Goal: Task Accomplishment & Management: Complete application form

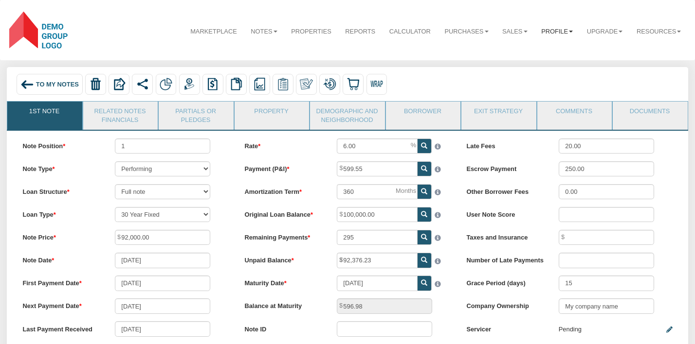
click at [563, 30] on link "Profile" at bounding box center [557, 31] width 46 height 24
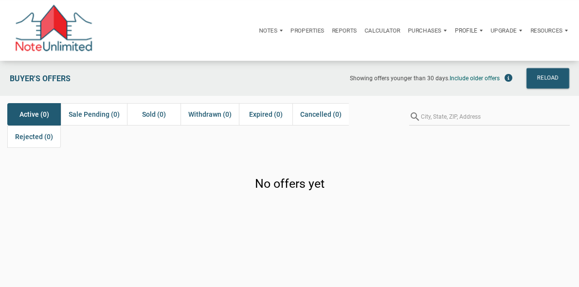
click at [451, 31] on div "Profile" at bounding box center [469, 30] width 36 height 23
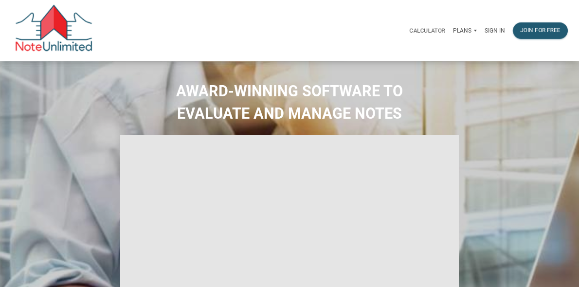
click at [485, 34] on p "Sign in" at bounding box center [495, 30] width 20 height 7
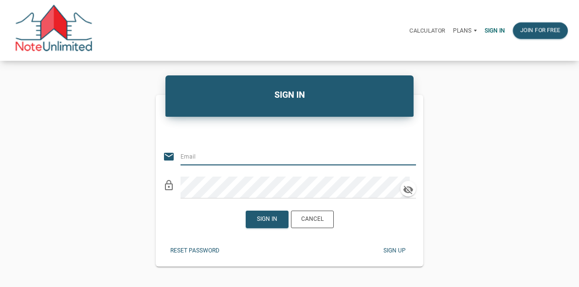
type input "alexander+te4FE@noteunlimited.com"
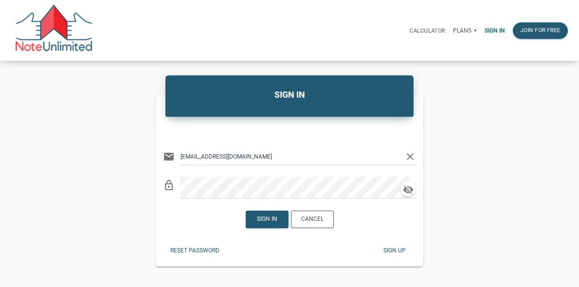
click at [411, 163] on icon "clear" at bounding box center [410, 157] width 12 height 12
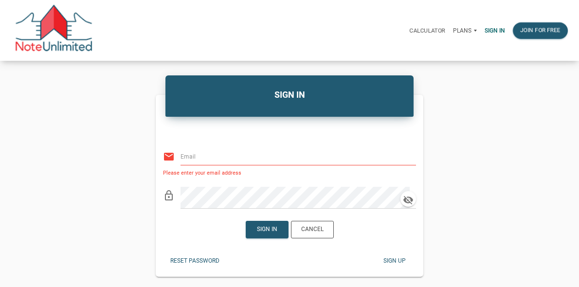
click at [328, 165] on input "email" at bounding box center [293, 157] width 224 height 18
type input "vlad@noteunlimited.com"
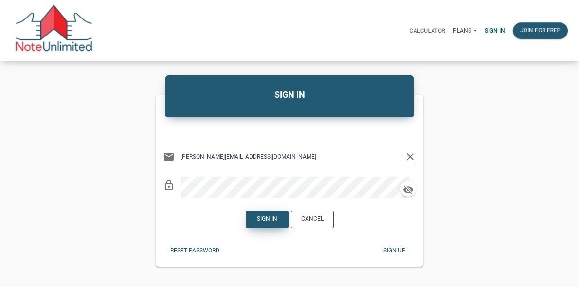
click at [271, 224] on div "Sign in" at bounding box center [267, 219] width 20 height 9
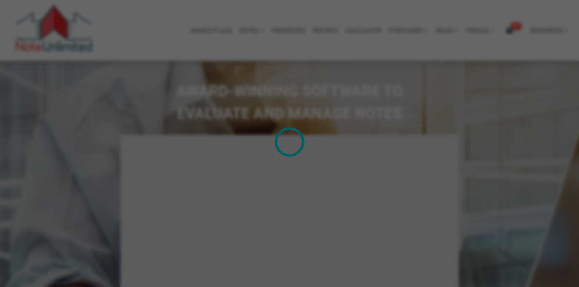
type input "Introduction to new features"
select select
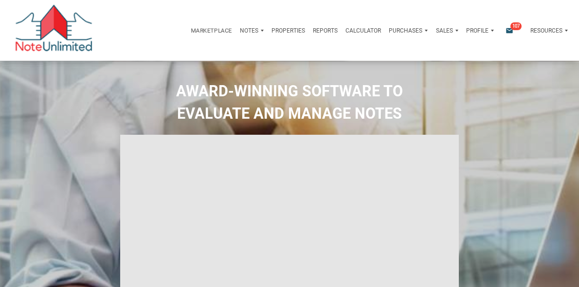
click at [271, 31] on p "Properties" at bounding box center [288, 30] width 34 height 7
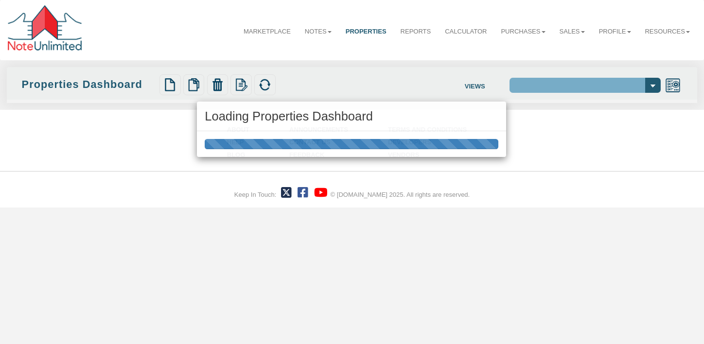
select select "138"
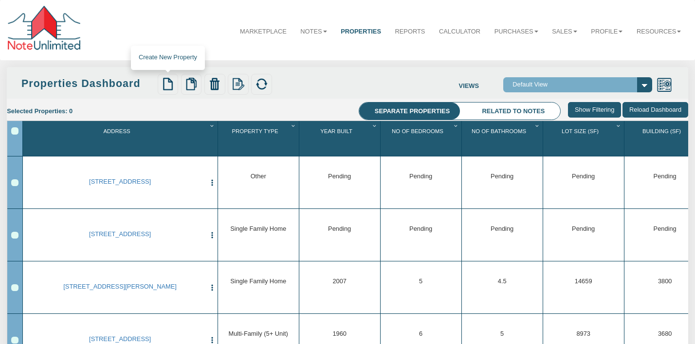
click at [172, 88] on img at bounding box center [168, 84] width 13 height 13
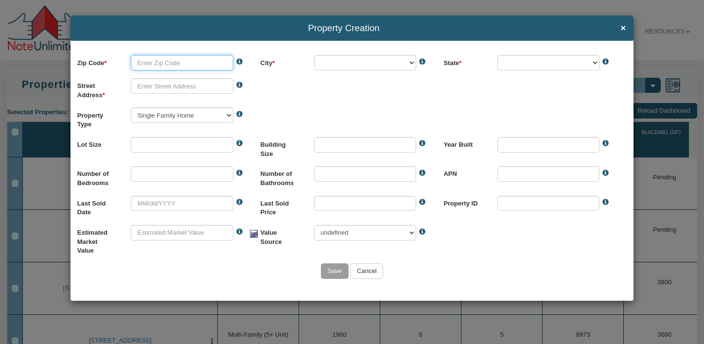
click at [152, 63] on input "text" at bounding box center [182, 63] width 103 height 16
paste input "[STREET_ADDRESS]"
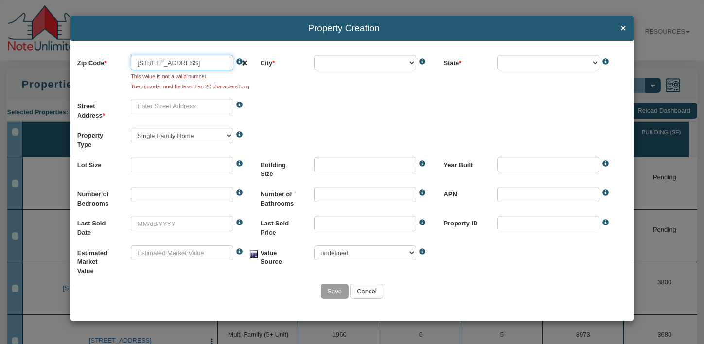
drag, startPoint x: 230, startPoint y: 62, endPoint x: 135, endPoint y: 62, distance: 94.4
click at [135, 62] on input "[STREET_ADDRESS]" at bounding box center [182, 63] width 103 height 16
click at [193, 66] on input "[STREET_ADDRESS]" at bounding box center [182, 63] width 103 height 16
drag, startPoint x: 191, startPoint y: 61, endPoint x: 215, endPoint y: 62, distance: 24.3
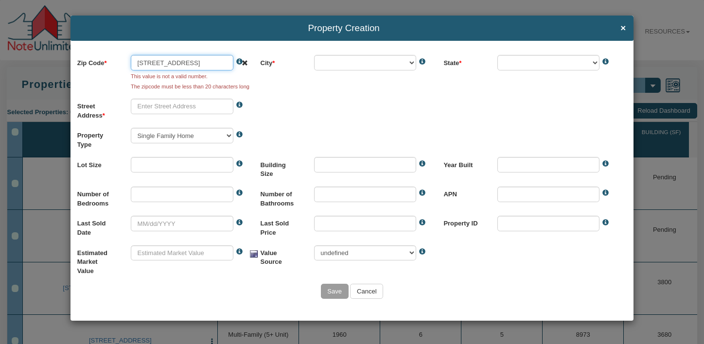
click at [215, 62] on input "[STREET_ADDRESS]" at bounding box center [182, 63] width 103 height 16
click at [198, 61] on input "[STREET_ADDRESS]" at bounding box center [182, 63] width 103 height 16
drag, startPoint x: 180, startPoint y: 60, endPoint x: 213, endPoint y: 63, distance: 33.7
click at [213, 63] on input "[STREET_ADDRESS]" at bounding box center [182, 63] width 103 height 16
type input "[STREET_ADDRESS]"
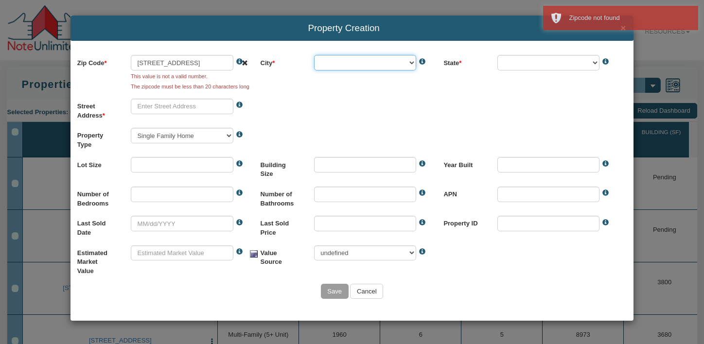
scroll to position [0, 0]
click at [180, 63] on input "[STREET_ADDRESS]" at bounding box center [182, 63] width 103 height 16
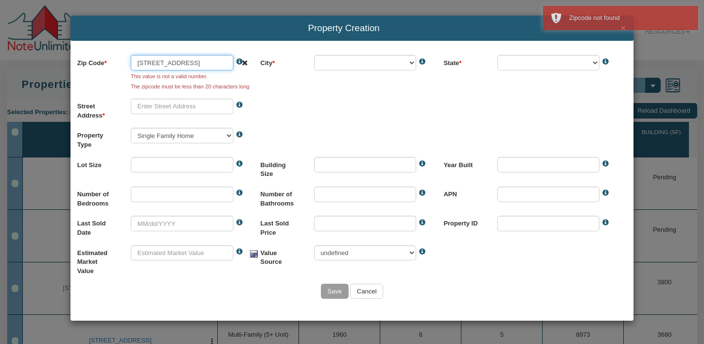
click at [181, 60] on input "[STREET_ADDRESS]" at bounding box center [182, 63] width 103 height 16
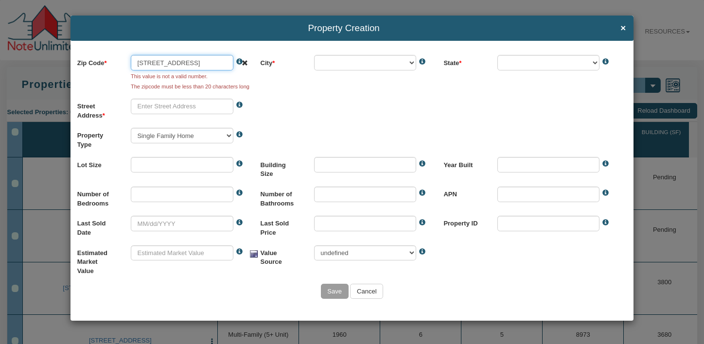
click at [181, 60] on input "[STREET_ADDRESS]" at bounding box center [182, 63] width 103 height 16
drag, startPoint x: 181, startPoint y: 60, endPoint x: 183, endPoint y: 72, distance: 11.8
click at [181, 60] on input "[STREET_ADDRESS]" at bounding box center [182, 63] width 103 height 16
click at [185, 60] on input "[STREET_ADDRESS]" at bounding box center [182, 63] width 103 height 16
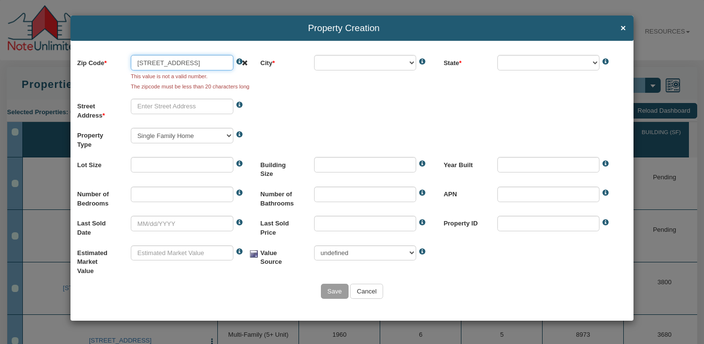
click at [185, 60] on input "[STREET_ADDRESS]" at bounding box center [182, 63] width 103 height 16
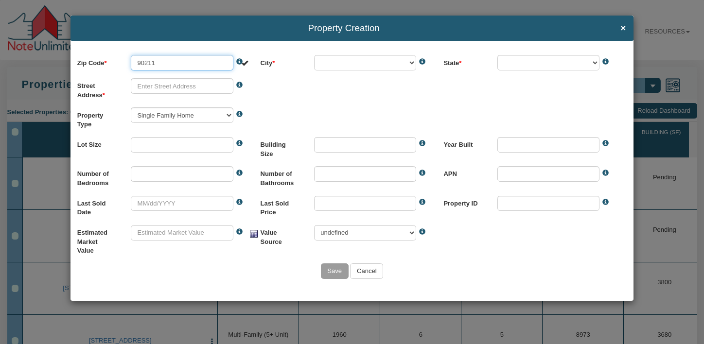
type input "90211"
click at [355, 57] on body "Property Creation × Zip Code 90211 This value is not a valid number. The zipcod…" at bounding box center [352, 275] width 704 height 551
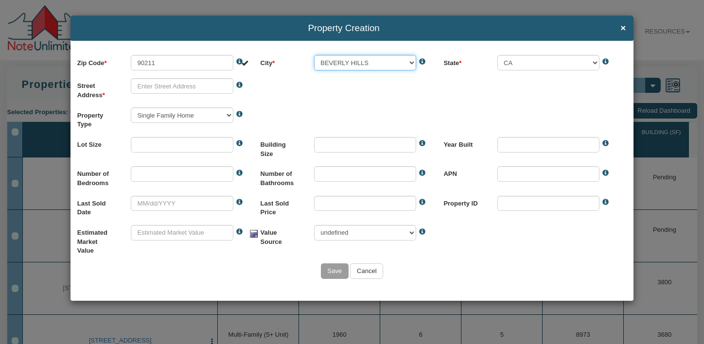
select select "string:[PERSON_NAME][GEOGRAPHIC_DATA]"
select select "string:CA"
drag, startPoint x: 355, startPoint y: 57, endPoint x: 152, endPoint y: 88, distance: 205.2
click at [152, 88] on input "text" at bounding box center [182, 86] width 103 height 16
paste input "[STREET_ADDRESS]"
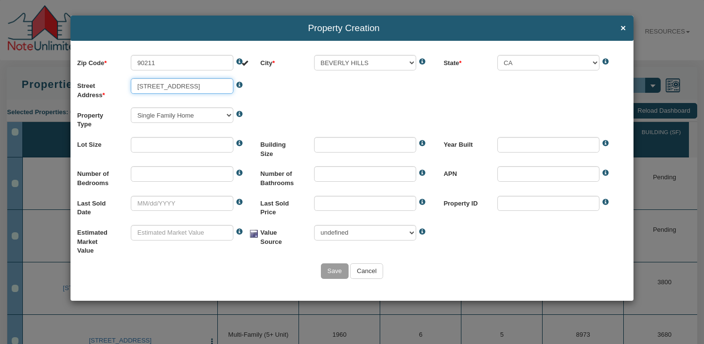
scroll to position [0, 12]
drag, startPoint x: 176, startPoint y: 86, endPoint x: 257, endPoint y: 88, distance: 81.3
click at [257, 88] on div "[STREET_ADDRESS] The street address is required and can't be empty. The Street …" at bounding box center [192, 86] width 138 height 16
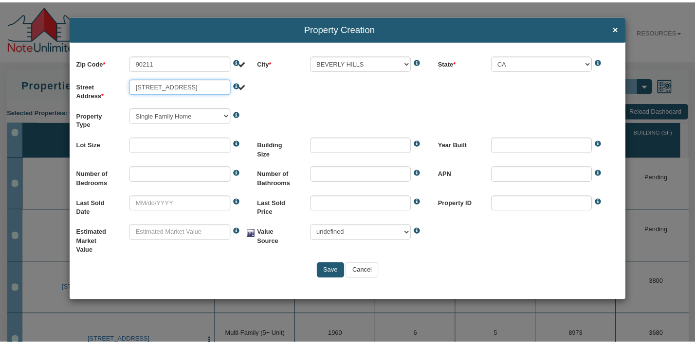
scroll to position [0, 0]
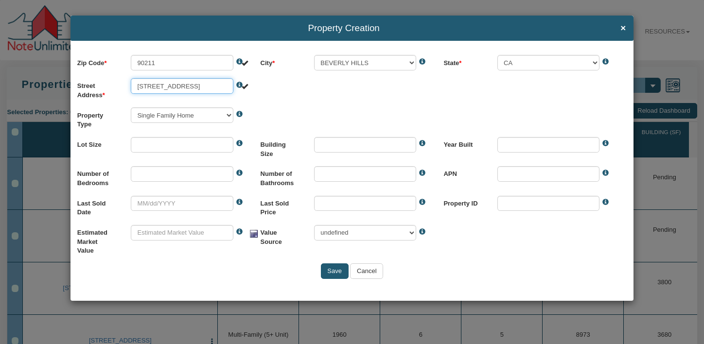
type input "[STREET_ADDRESS]"
click at [189, 173] on input "text" at bounding box center [182, 174] width 103 height 16
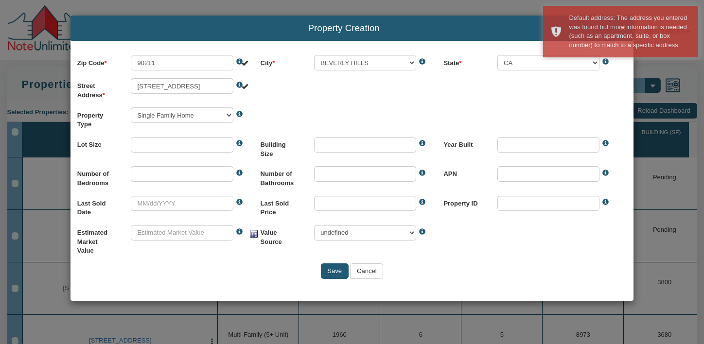
click at [399, 114] on div "Property Type Single Family Home Commercial Land Commercial Property Commercial…" at bounding box center [352, 118] width 550 height 21
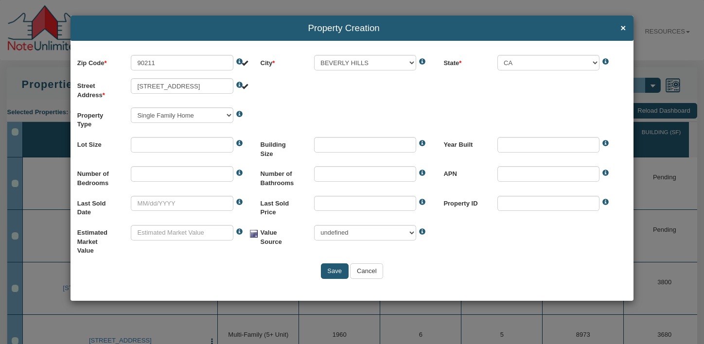
click at [331, 272] on input "Save" at bounding box center [335, 272] width 28 height 16
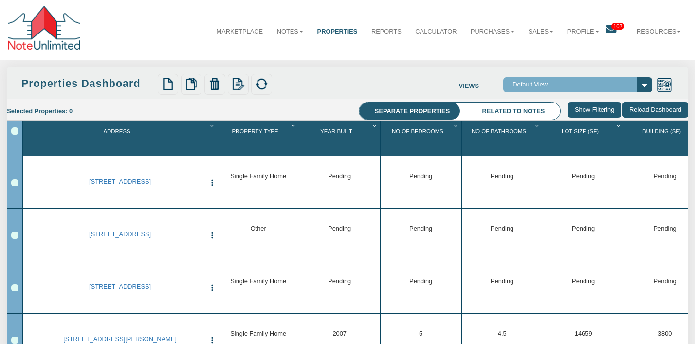
click at [13, 185] on div "Row 1, Row Selection Checkbox" at bounding box center [14, 183] width 7 height 7
click at [262, 86] on img at bounding box center [261, 84] width 13 height 13
click at [118, 189] on div "[STREET_ADDRESS] Edit Delete Update Info" at bounding box center [120, 184] width 192 height 53
click at [121, 183] on link "[STREET_ADDRESS]" at bounding box center [120, 181] width 171 height 7
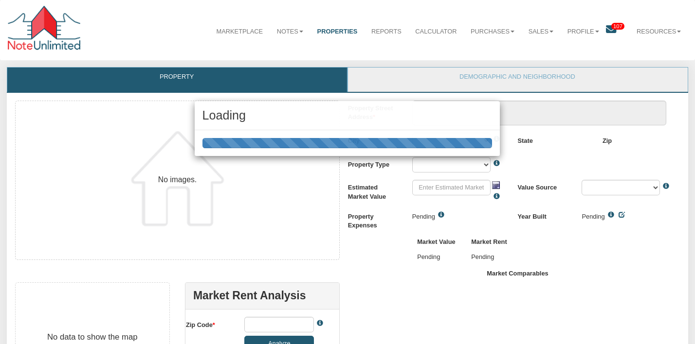
scroll to position [184, 0]
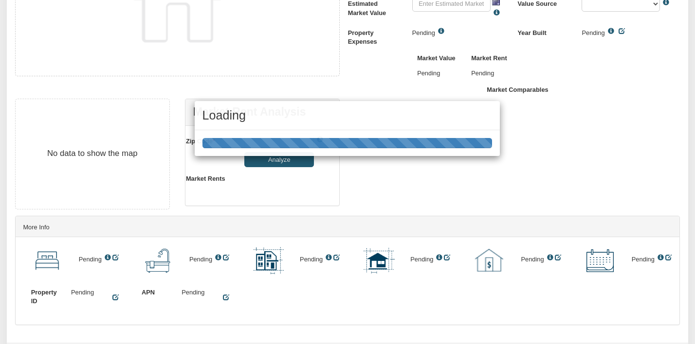
type textarea "[STREET_ADDRESS]"
type input "90211"
select select "string:[PERSON_NAME][GEOGRAPHIC_DATA]"
select select "string:SFR"
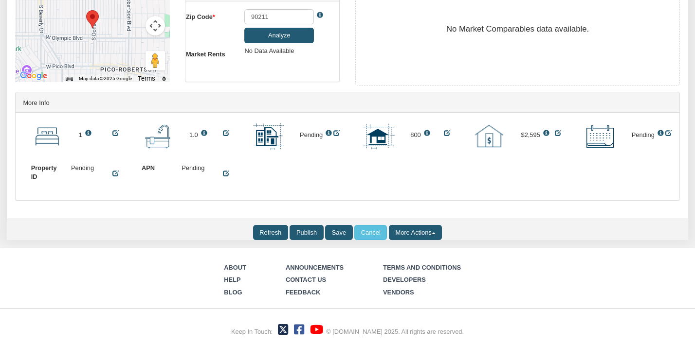
scroll to position [632, 0]
click at [255, 231] on input "Refresh" at bounding box center [270, 232] width 35 height 15
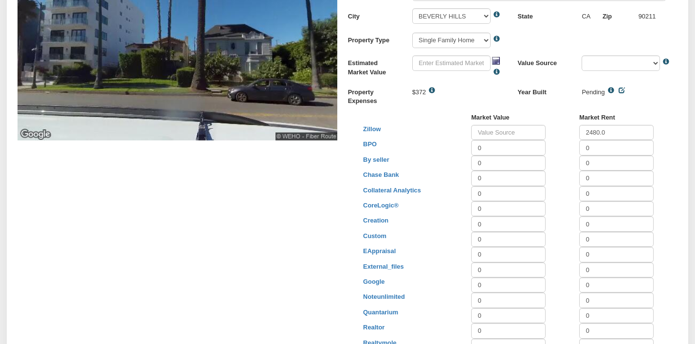
scroll to position [88, 0]
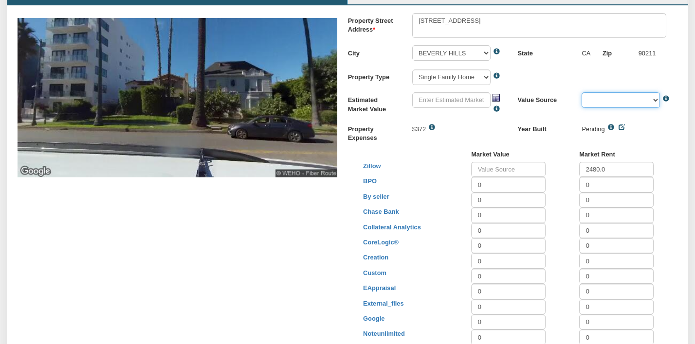
drag, startPoint x: 652, startPoint y: 102, endPoint x: 576, endPoint y: 66, distance: 84.2
click at [576, 66] on div "Suggested Address Property Street Address The street address is required and ca…" at bounding box center [517, 252] width 340 height 478
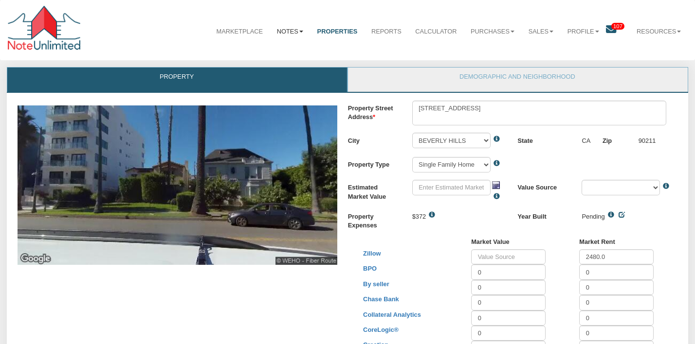
click at [275, 32] on link "Notes" at bounding box center [290, 31] width 40 height 24
click at [238, 51] on link "Dashboard" at bounding box center [269, 52] width 80 height 12
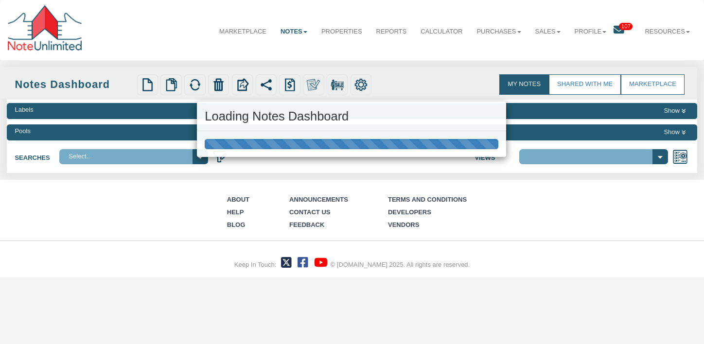
select select
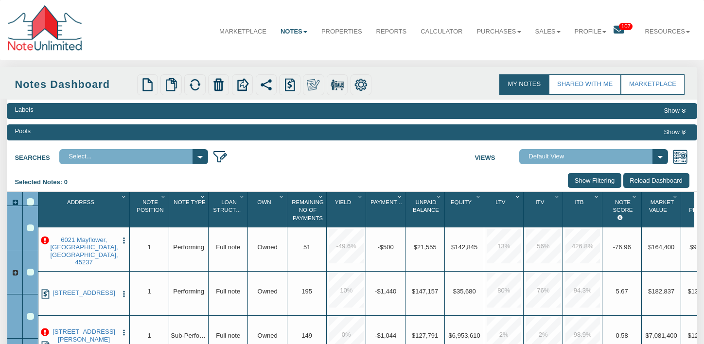
select select "3"
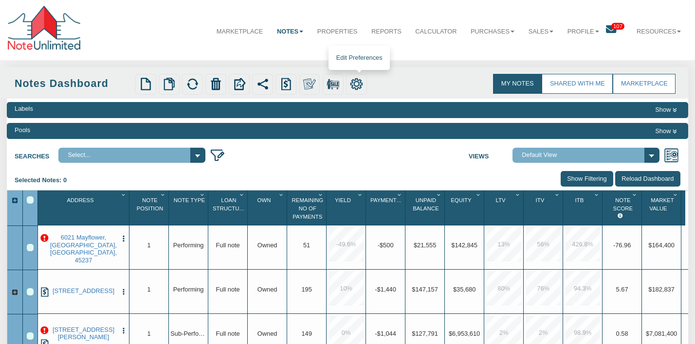
click at [358, 86] on img at bounding box center [356, 84] width 13 height 13
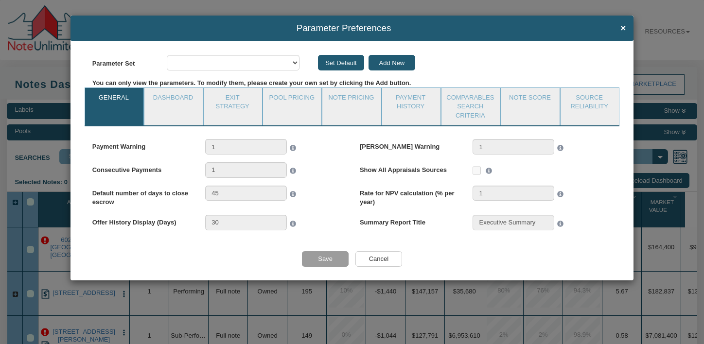
select select "object:2632"
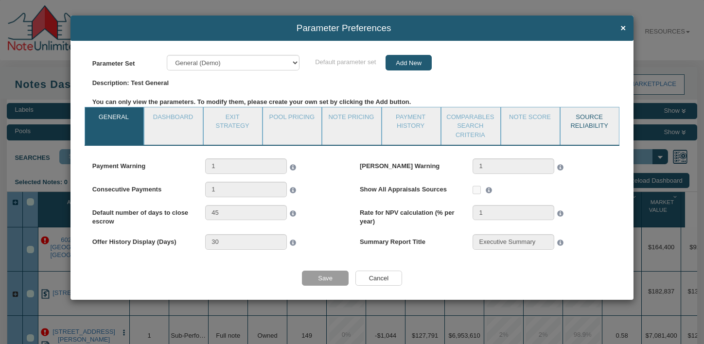
click at [587, 123] on link "Source Reliability" at bounding box center [589, 122] width 57 height 28
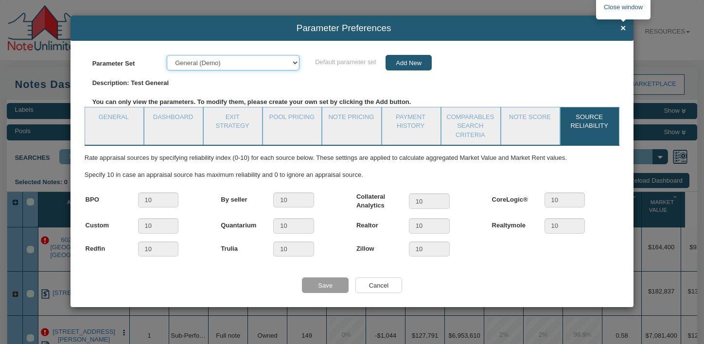
drag, startPoint x: 292, startPoint y: 65, endPoint x: 621, endPoint y: 27, distance: 330.5
click at [621, 27] on form "Parameter Preferences × Parameter Set Defaults My parameters Group parameter se…" at bounding box center [352, 162] width 563 height 292
click at [623, 28] on span "×" at bounding box center [623, 28] width 5 height 10
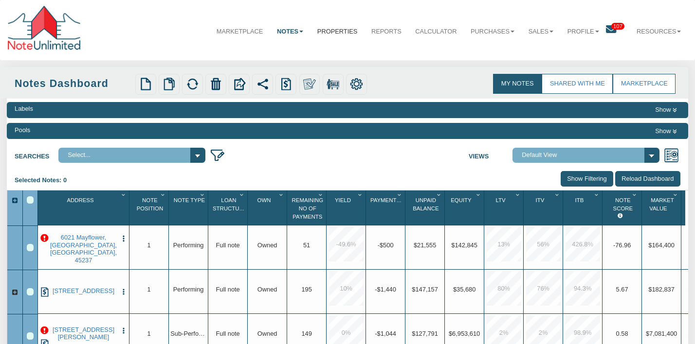
click at [333, 32] on link "Properties" at bounding box center [337, 31] width 54 height 24
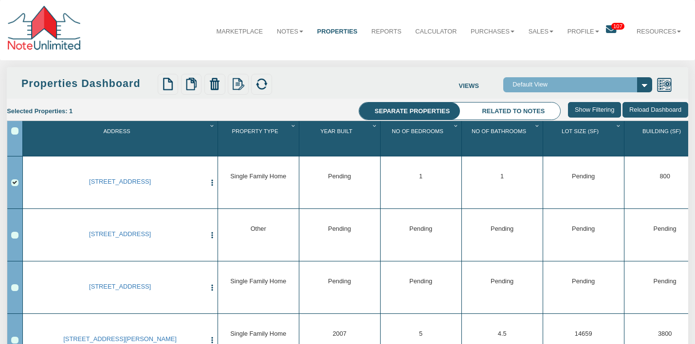
click at [212, 187] on img "button" at bounding box center [212, 183] width 8 height 8
click at [234, 224] on link "Update Info" at bounding box center [249, 223] width 80 height 12
